Goal: Information Seeking & Learning: Compare options

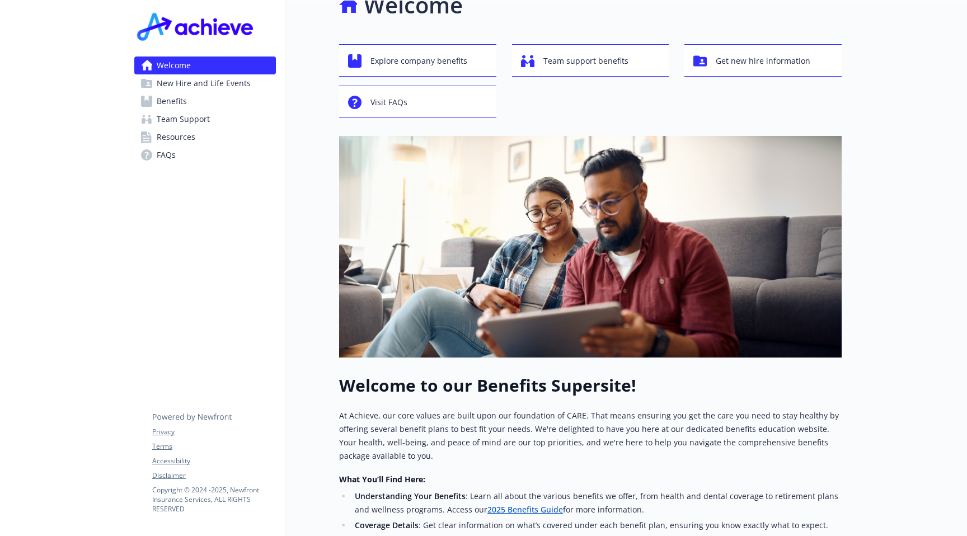
scroll to position [28, 0]
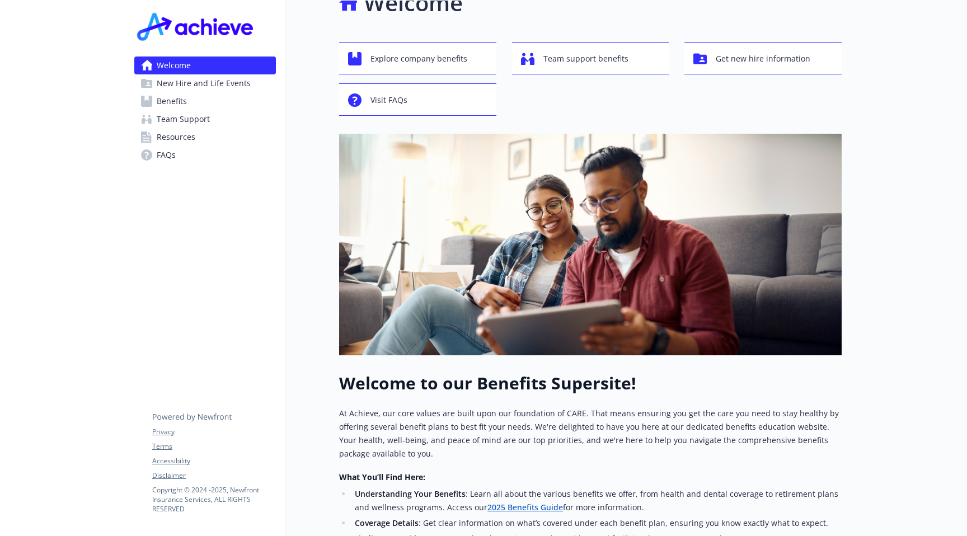
click at [182, 103] on span "Benefits" at bounding box center [172, 101] width 30 height 18
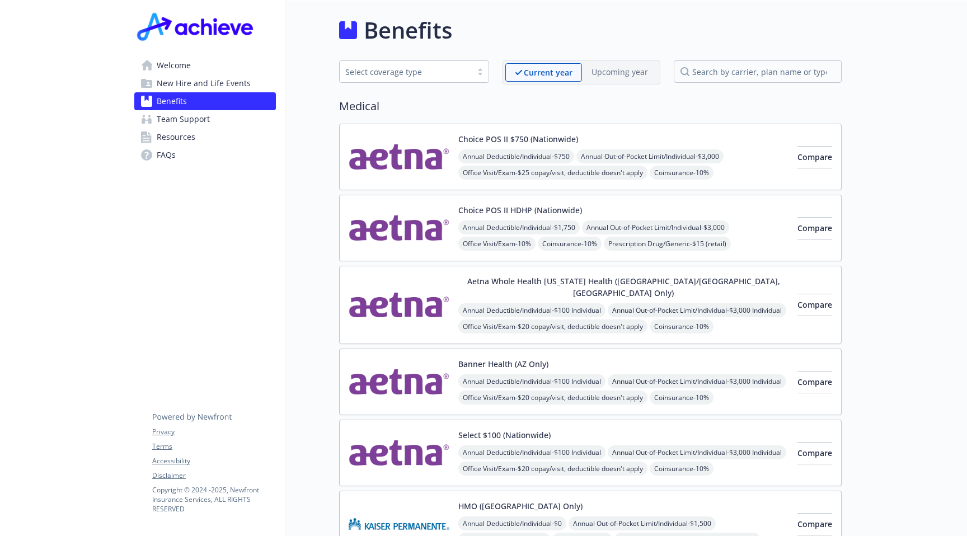
scroll to position [28, 0]
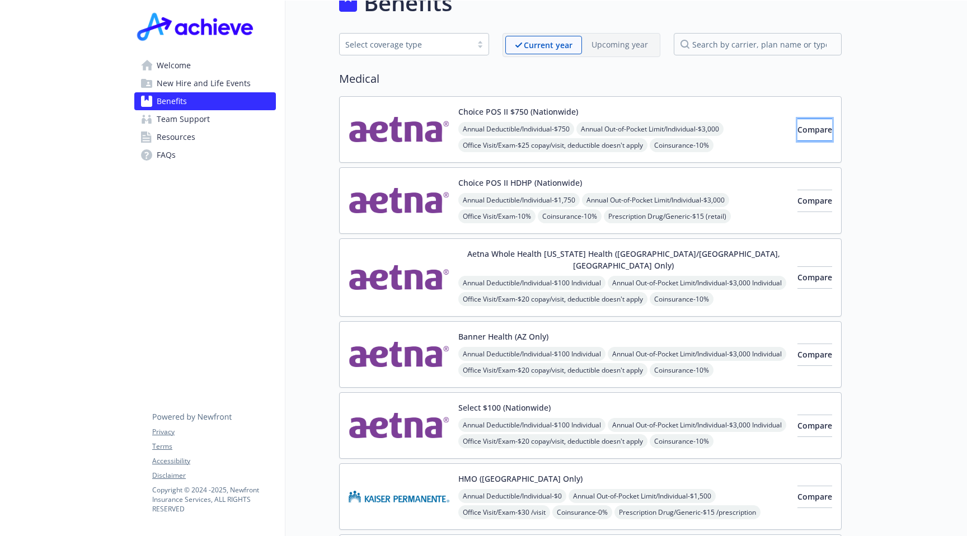
click at [797, 130] on span "Compare" at bounding box center [814, 129] width 35 height 11
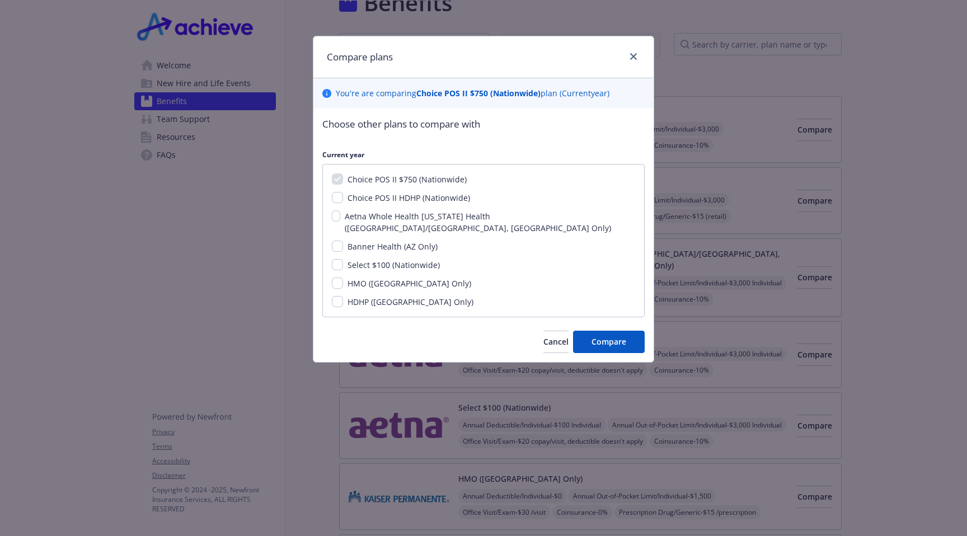
click at [401, 193] on span "Choice POS II HDHP (Nationwide)" at bounding box center [409, 197] width 123 height 11
click at [343, 193] on input "Choice POS II HDHP (Nationwide)" at bounding box center [337, 197] width 11 height 11
checkbox input "true"
click at [367, 260] on span "Select $100 (Nationwide)" at bounding box center [394, 265] width 92 height 11
click at [343, 259] on input "Select $100 (Nationwide)" at bounding box center [337, 264] width 11 height 11
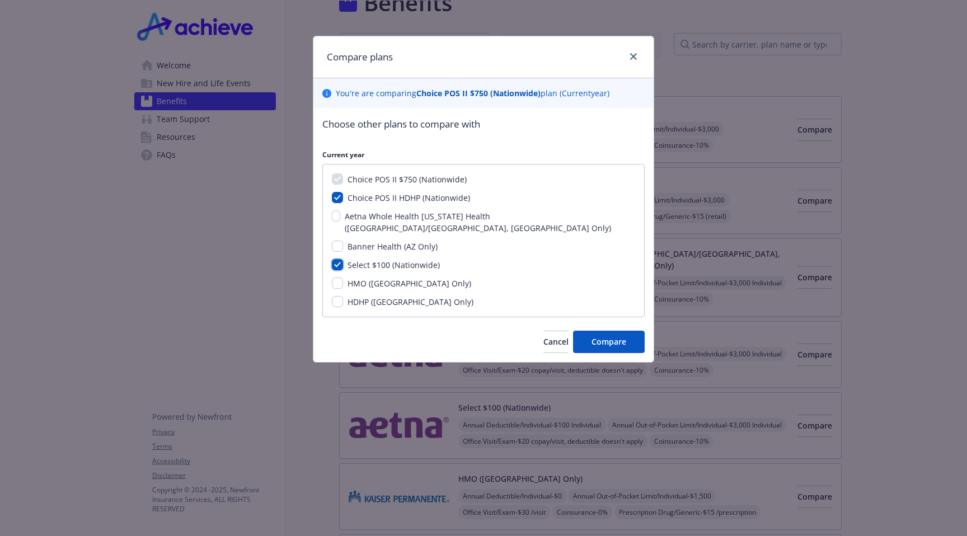
checkbox input "true"
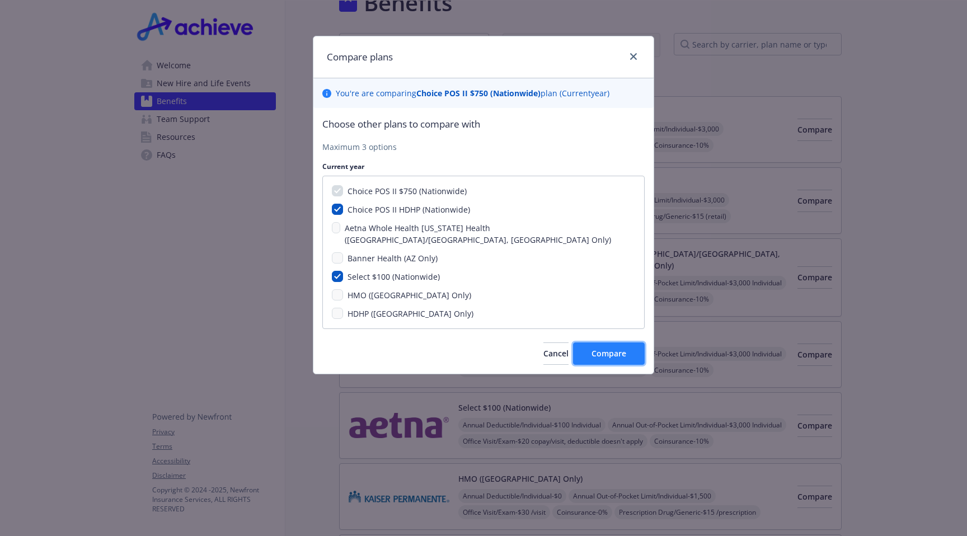
click at [626, 348] on button "Compare" at bounding box center [609, 353] width 72 height 22
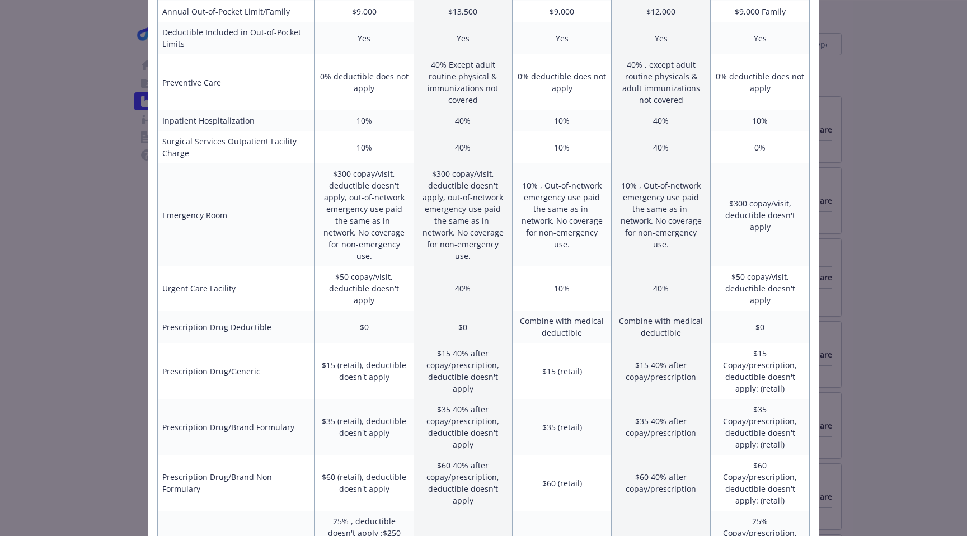
scroll to position [401, 0]
